Goal: Task Accomplishment & Management: Manage account settings

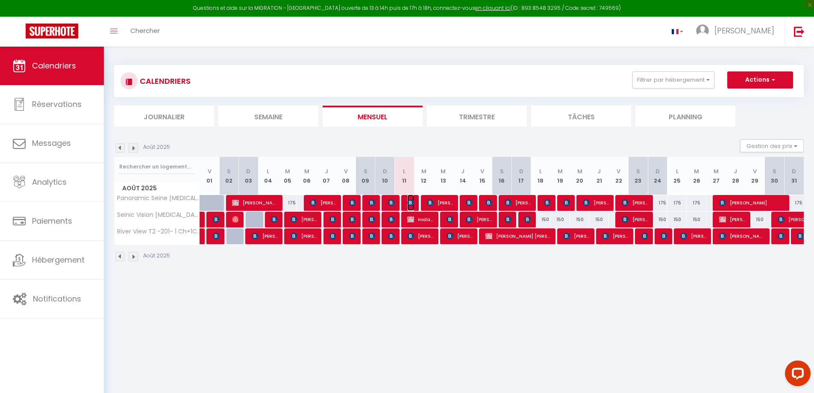
click at [410, 197] on span "[PERSON_NAME]" at bounding box center [410, 202] width 6 height 16
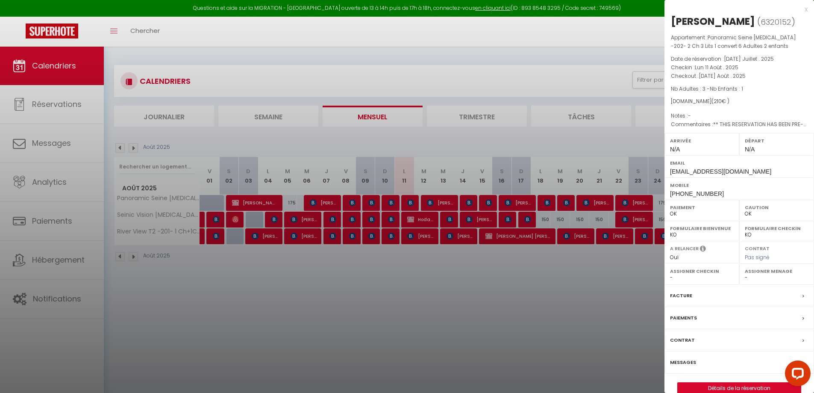
click at [685, 362] on label "Messages" at bounding box center [683, 362] width 26 height 9
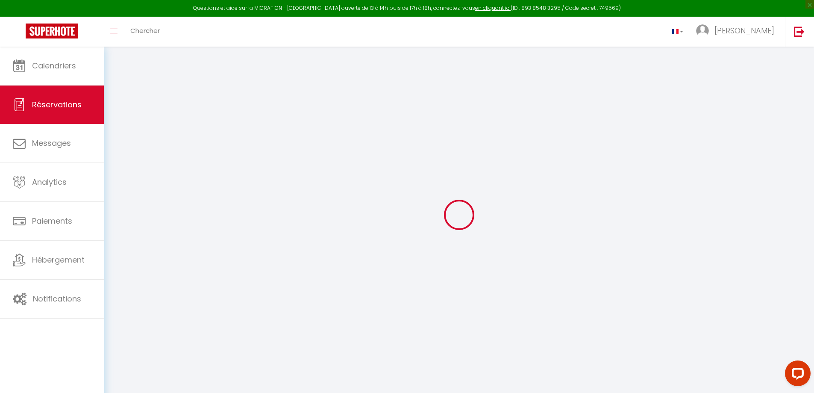
select select
checkbox input "false"
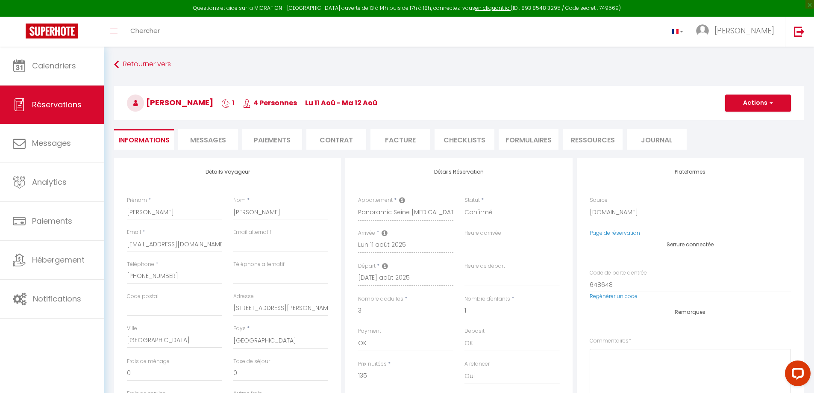
select select
checkbox input "false"
type textarea "** THIS RESERVATION HAS BEEN PRE-PAID ** Approximate time of arrival: between 1…"
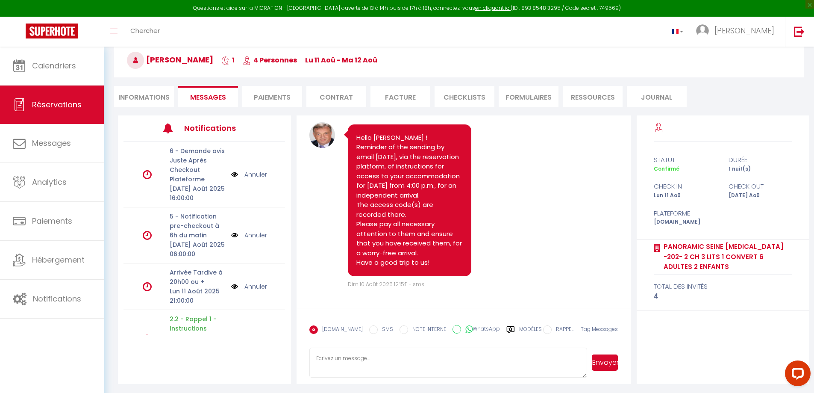
scroll to position [47, 0]
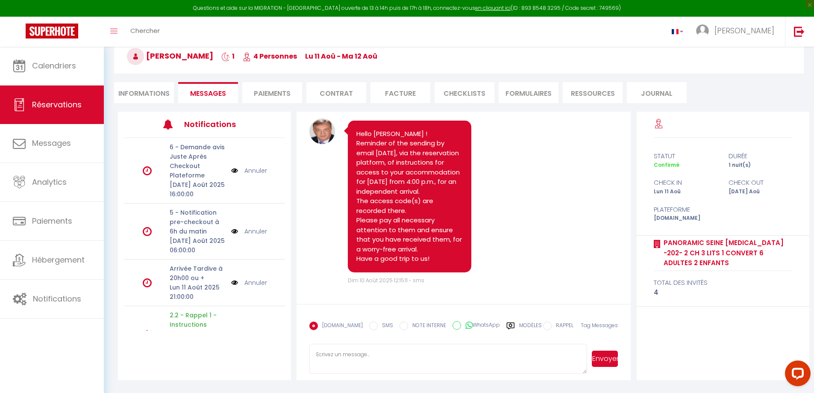
select select
click at [155, 90] on li "Informations" at bounding box center [144, 92] width 60 height 21
select select
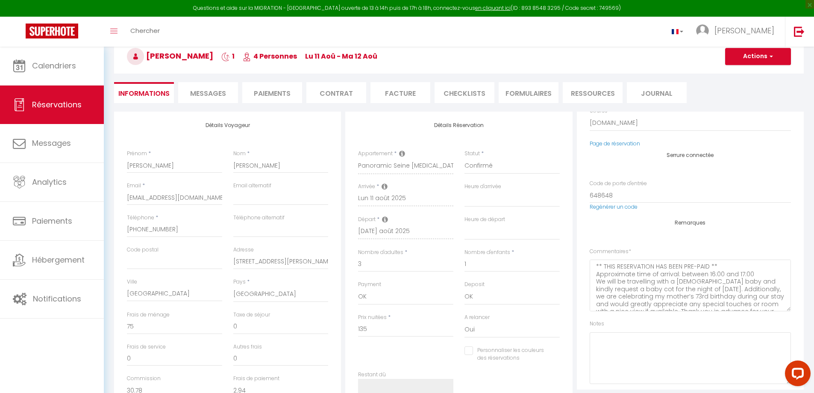
select select
checkbox input "false"
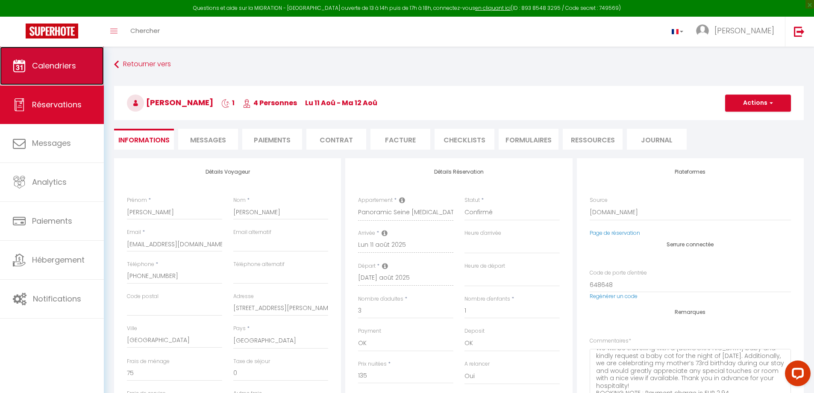
click at [66, 66] on span "Calendriers" at bounding box center [54, 65] width 44 height 11
